Goal: Task Accomplishment & Management: Use online tool/utility

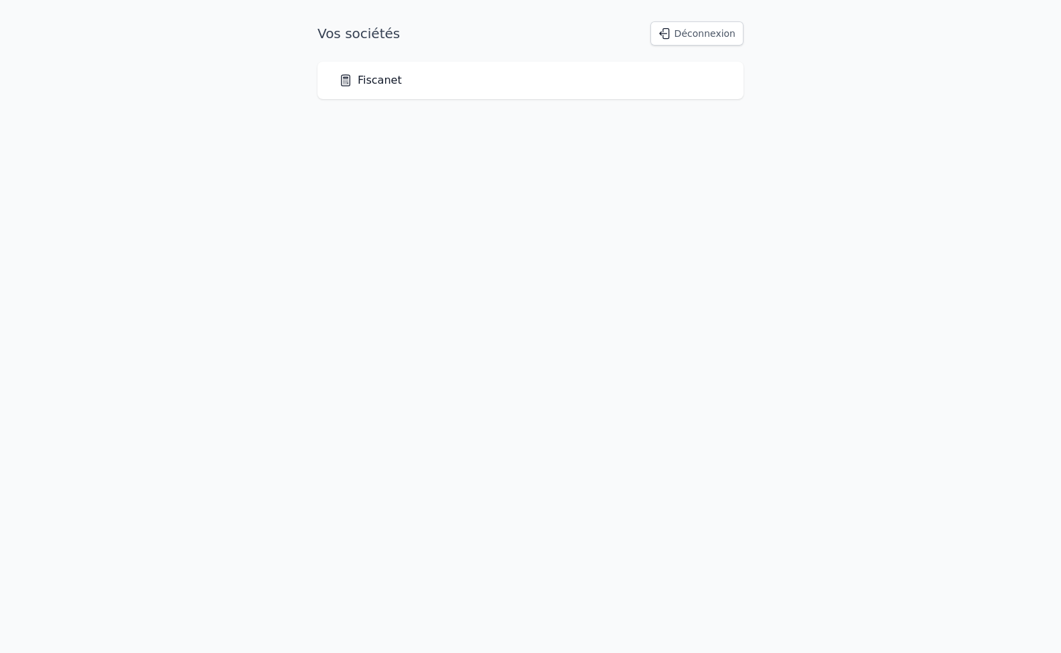
click at [373, 84] on link "Fiscanet" at bounding box center [370, 80] width 63 height 16
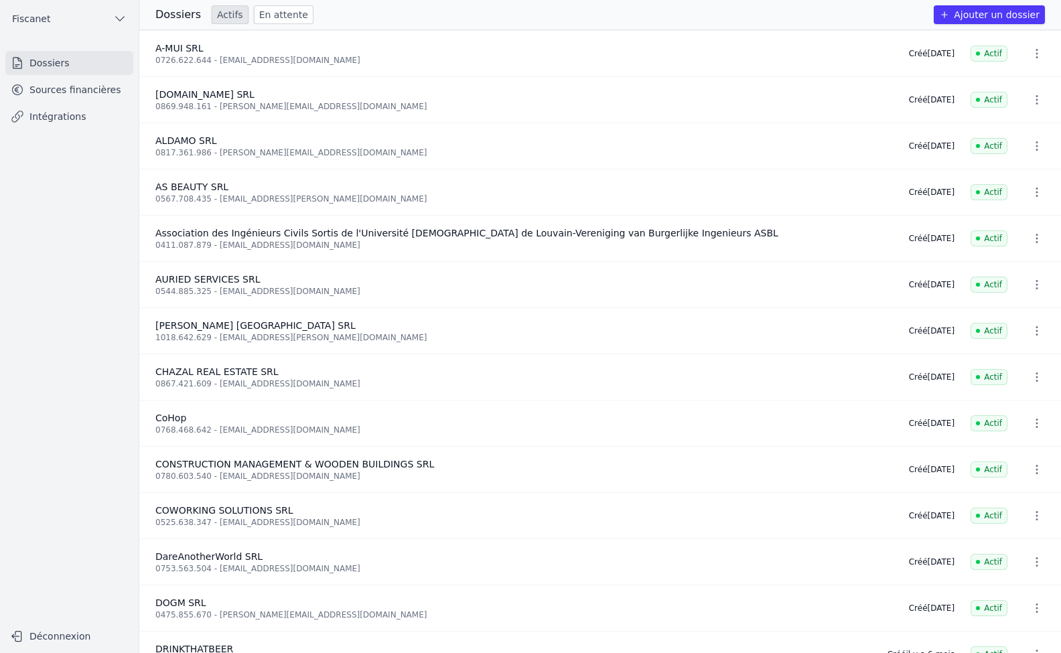
click at [99, 88] on link "Sources financières" at bounding box center [69, 90] width 128 height 24
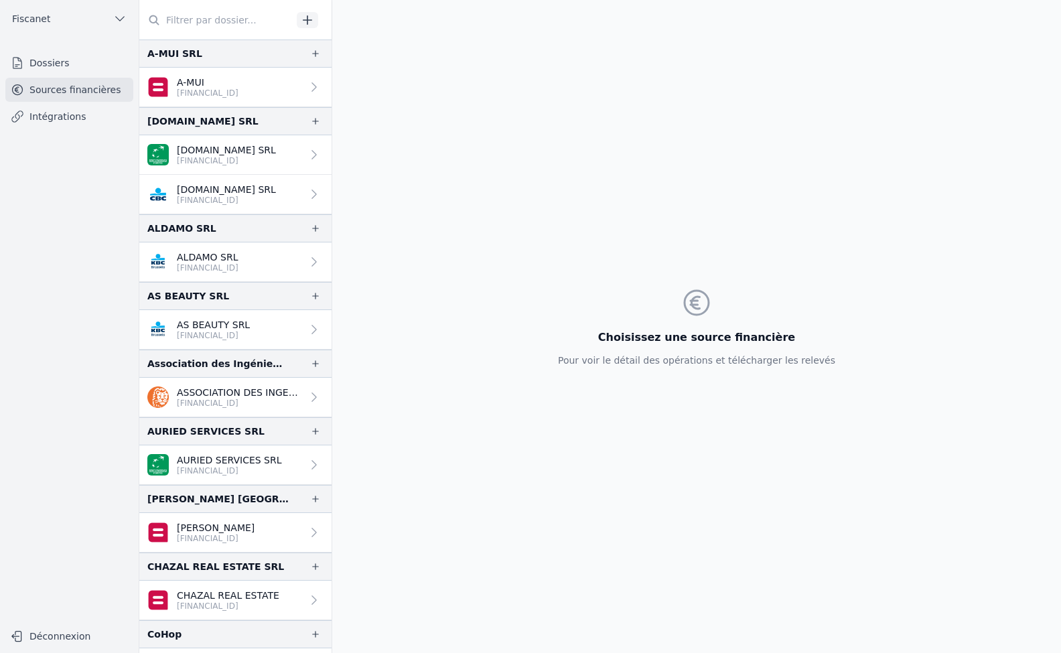
click at [46, 122] on link "Intégrations" at bounding box center [69, 116] width 128 height 24
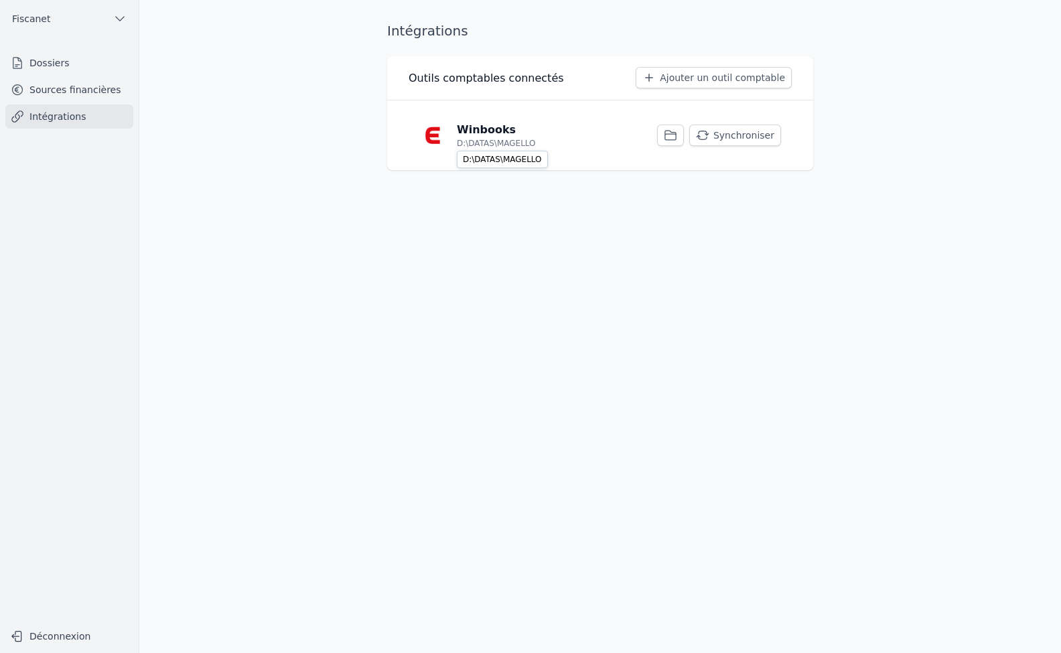
click at [465, 147] on p "D:\DATAS\MAGELLO" at bounding box center [496, 143] width 79 height 11
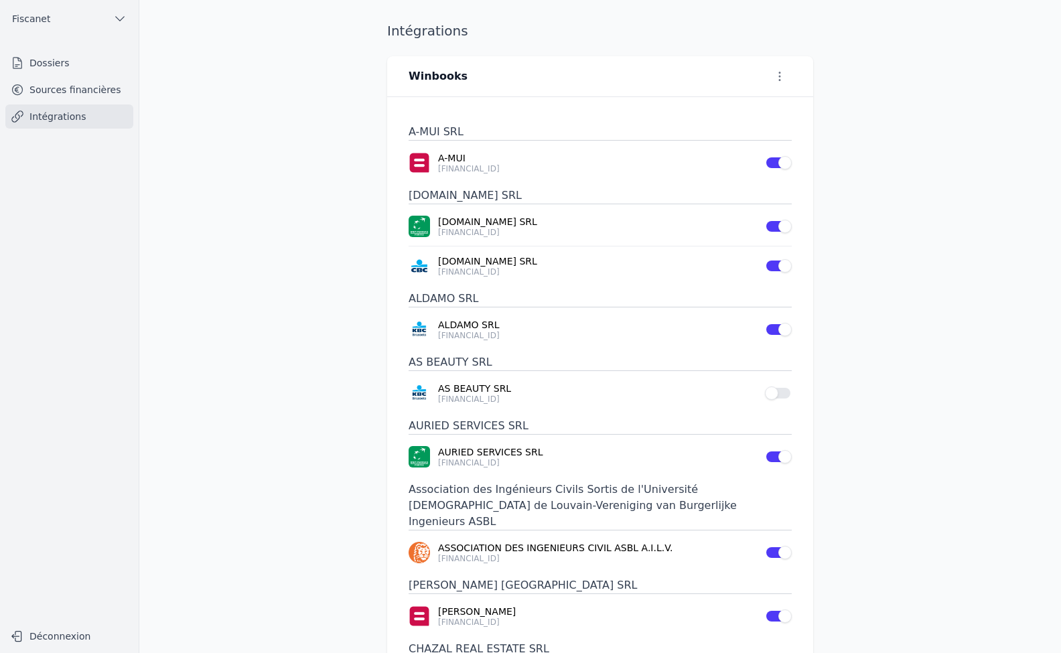
click at [779, 396] on button "Use setting" at bounding box center [778, 392] width 27 height 13
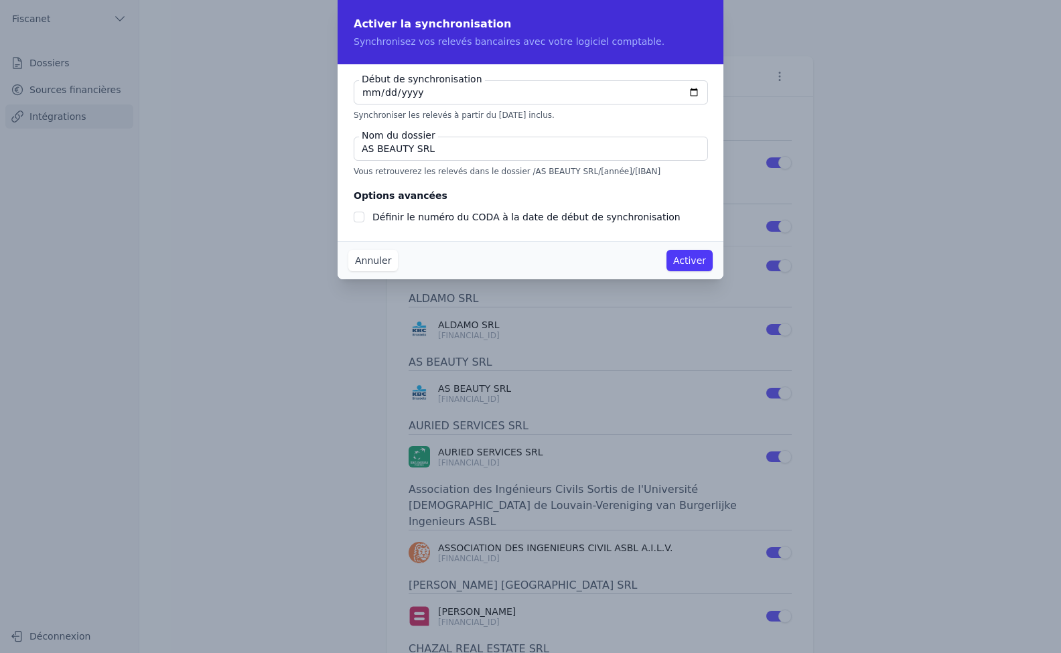
type input "[DATE]"
checkbox input "false"
type input "[DATE]"
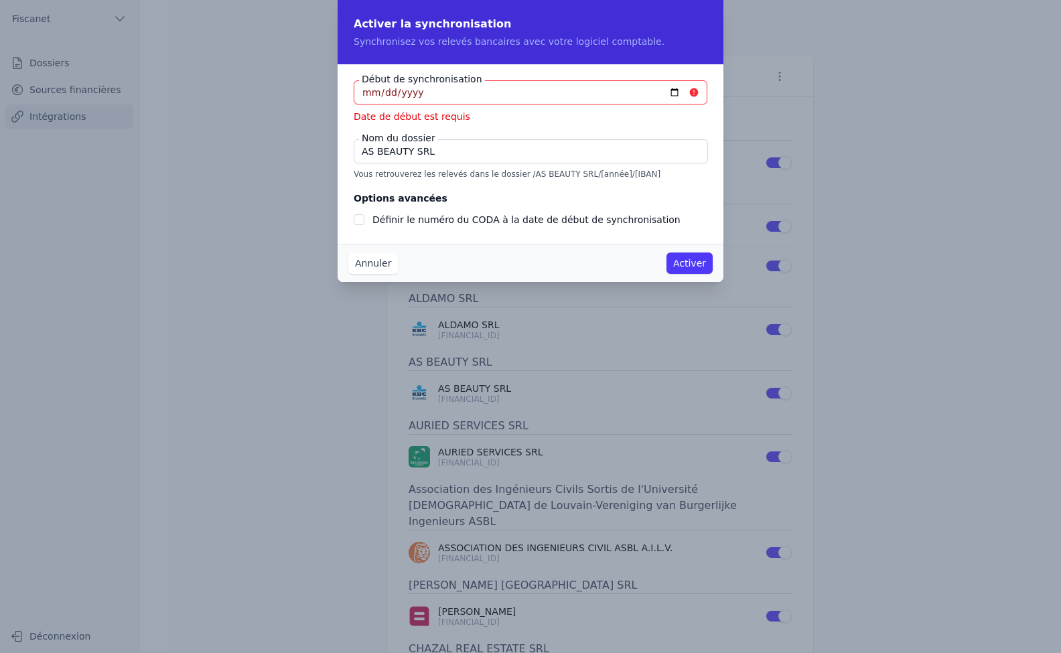
type input "[DATE]"
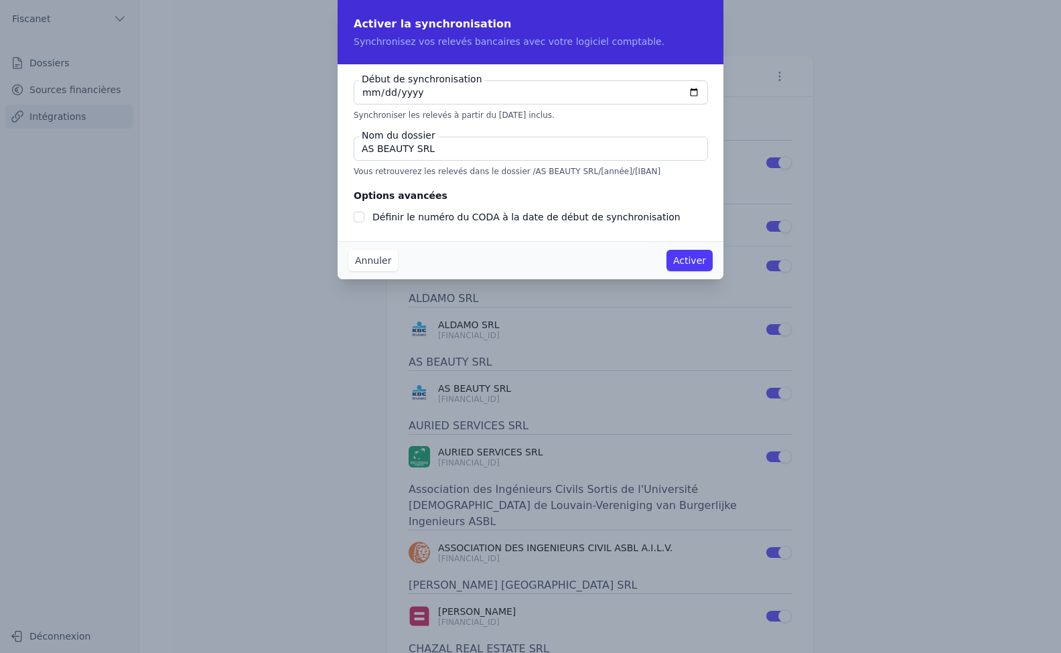
click at [465, 151] on input "AS BEAUTY SRL" at bounding box center [531, 149] width 354 height 24
type input "AS BEAUTY"
click at [360, 220] on input "Définir le numéro du CODA à la date de début de synchronisation" at bounding box center [359, 217] width 11 height 11
checkbox input "true"
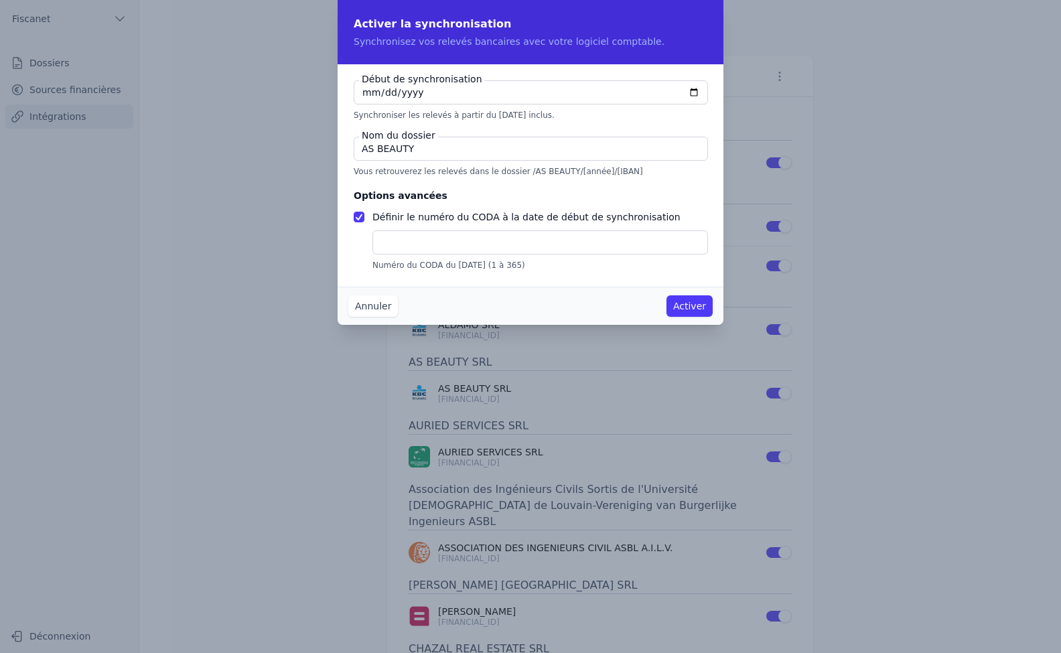
click at [426, 250] on input "text" at bounding box center [539, 242] width 335 height 24
type input "176"
click at [689, 307] on button "Activer" at bounding box center [689, 305] width 46 height 21
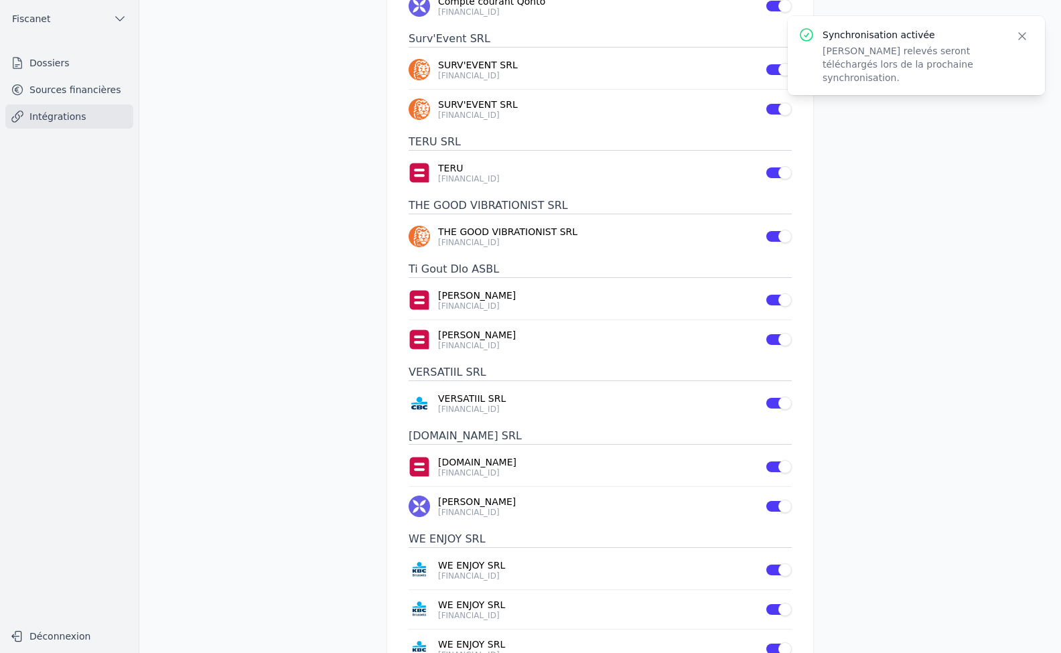
scroll to position [3114, 0]
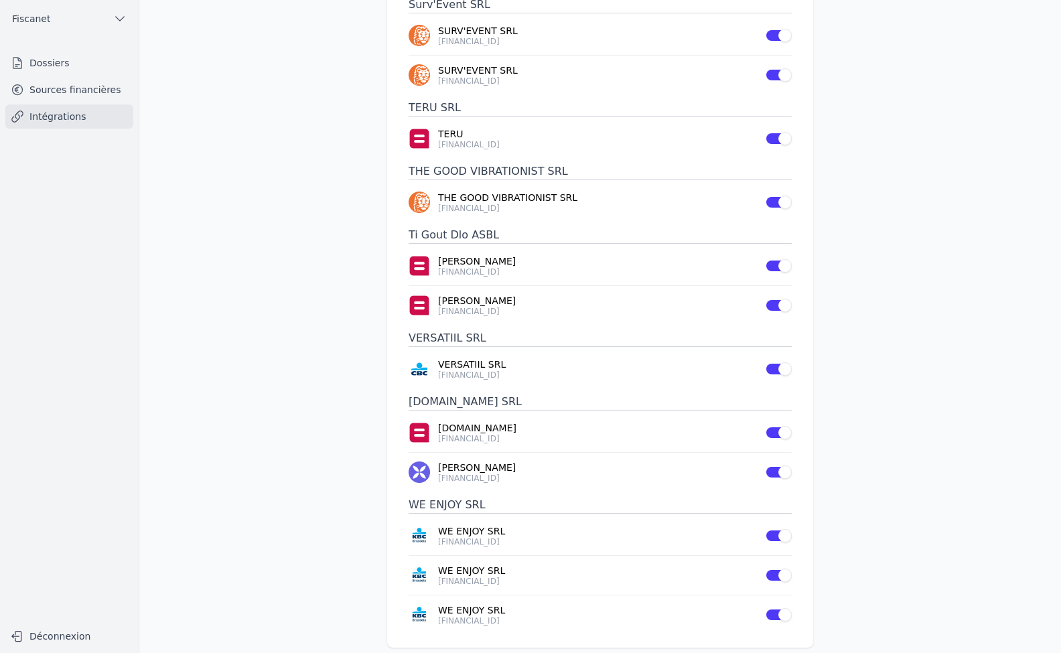
click at [60, 114] on link "Intégrations" at bounding box center [69, 116] width 128 height 24
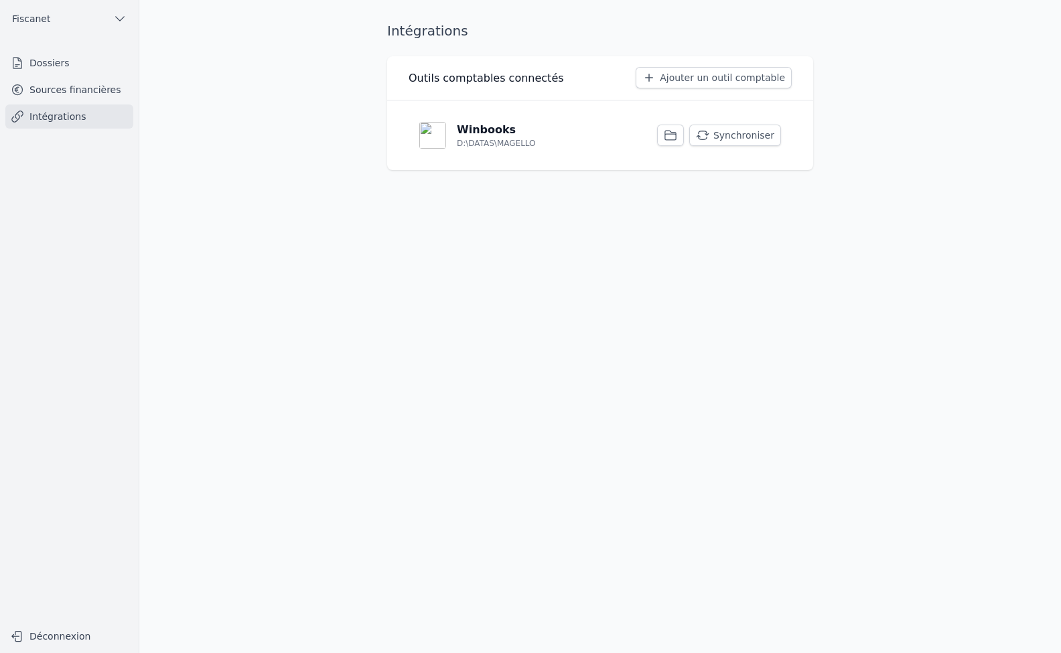
click at [752, 138] on button "Synchroniser" at bounding box center [735, 135] width 92 height 21
